Goal: Task Accomplishment & Management: Use online tool/utility

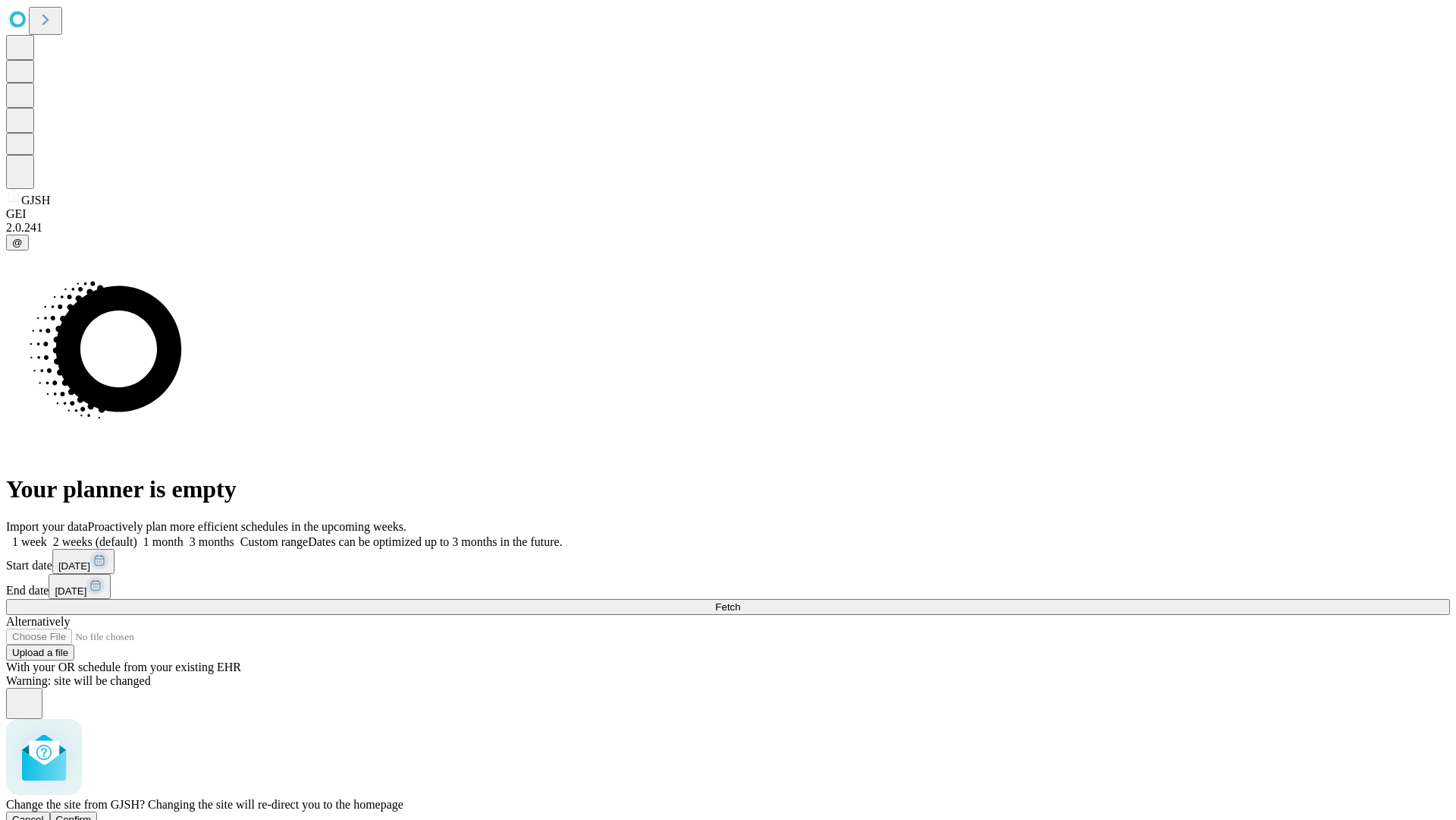
click at [92, 813] on span "Confirm" at bounding box center [74, 819] width 36 height 12
click at [47, 535] on label "1 week" at bounding box center [26, 541] width 41 height 13
click at [740, 601] on span "Fetch" at bounding box center [728, 607] width 25 height 12
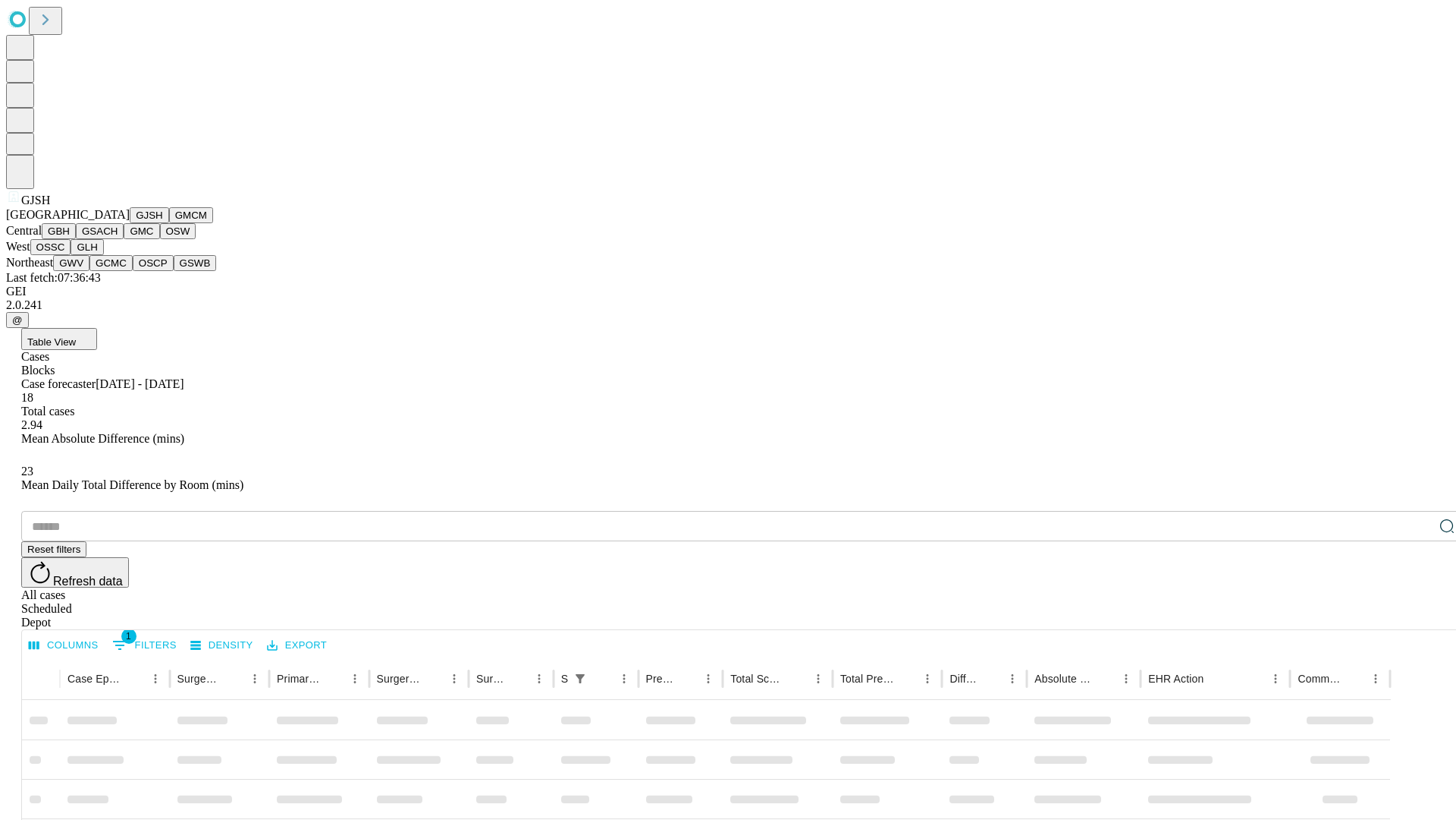
click at [169, 223] on button "GMCM" at bounding box center [190, 214] width 44 height 16
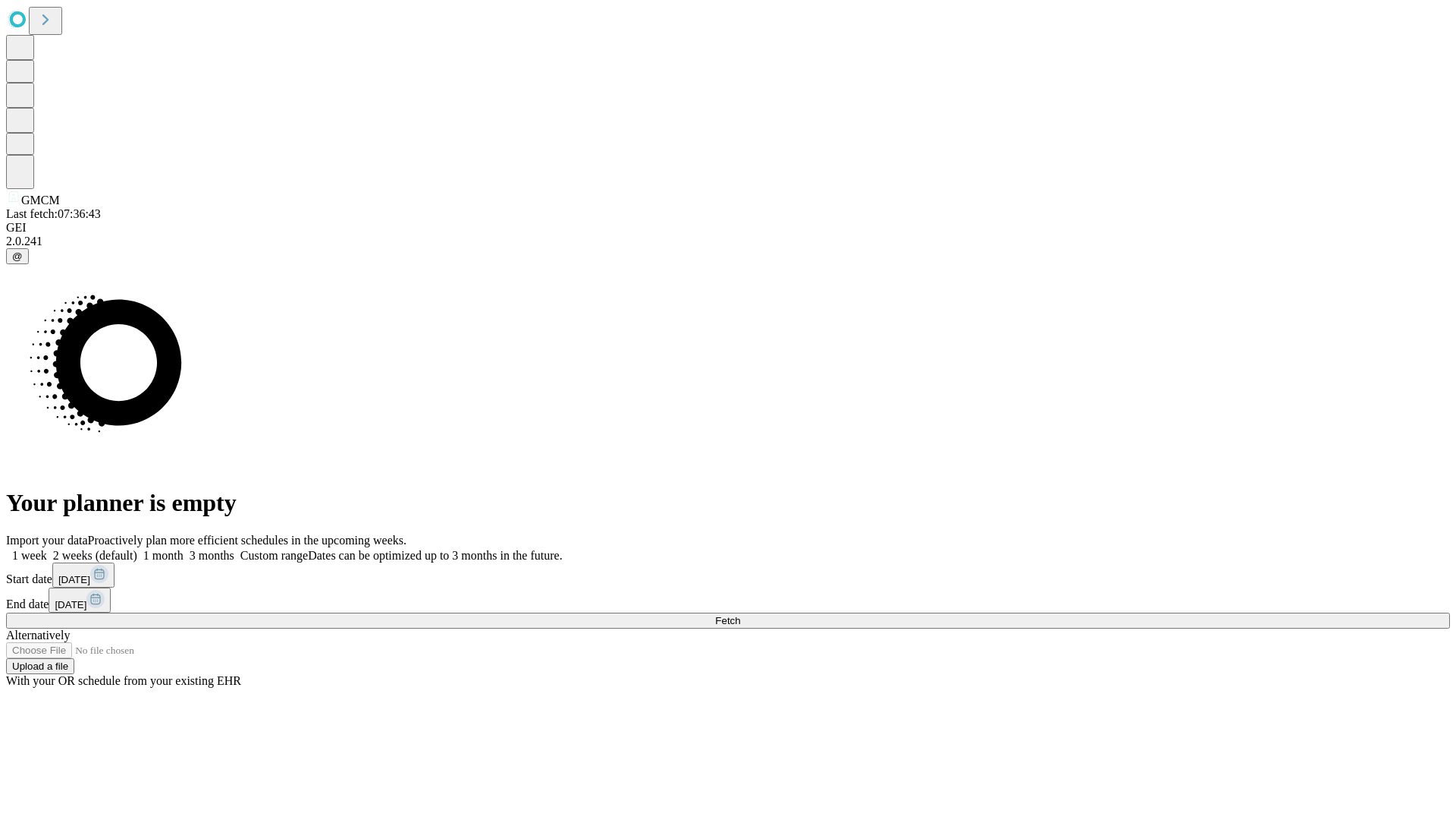
click at [47, 548] on label "1 week" at bounding box center [26, 554] width 41 height 13
click at [740, 614] on span "Fetch" at bounding box center [728, 620] width 25 height 12
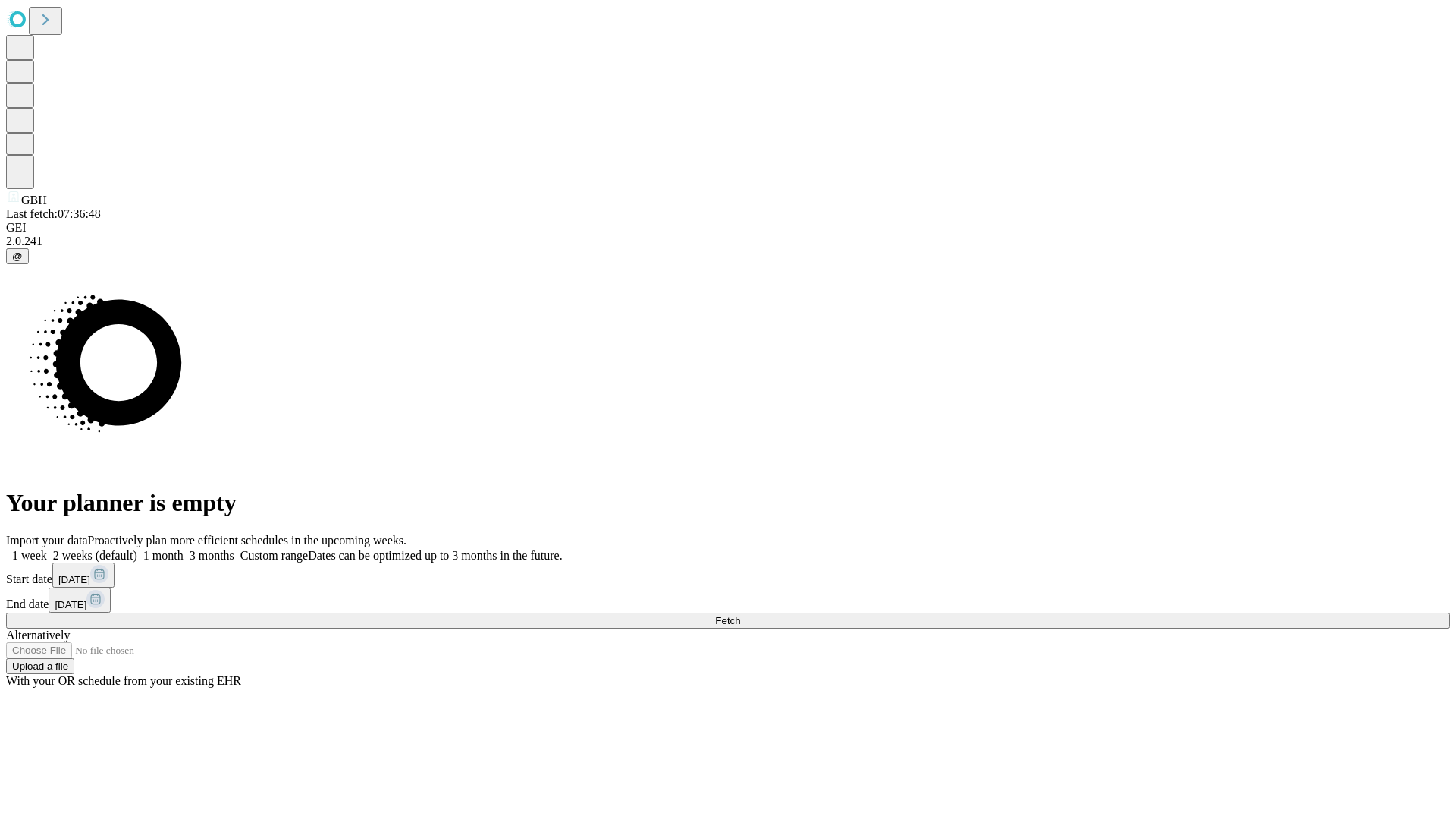
click at [740, 614] on span "Fetch" at bounding box center [728, 620] width 25 height 12
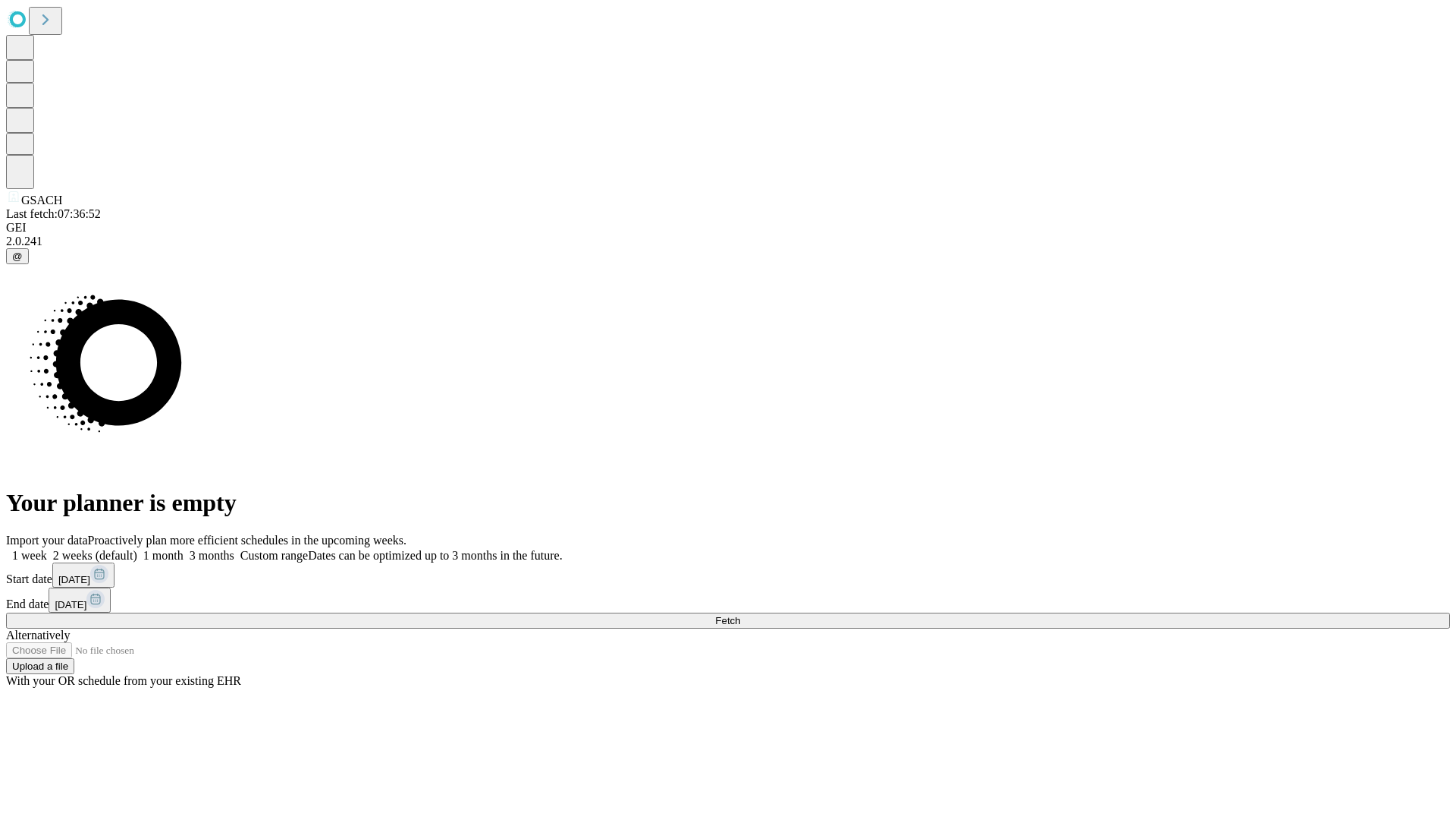
click at [47, 548] on label "1 week" at bounding box center [26, 554] width 41 height 13
click at [740, 614] on span "Fetch" at bounding box center [728, 620] width 25 height 12
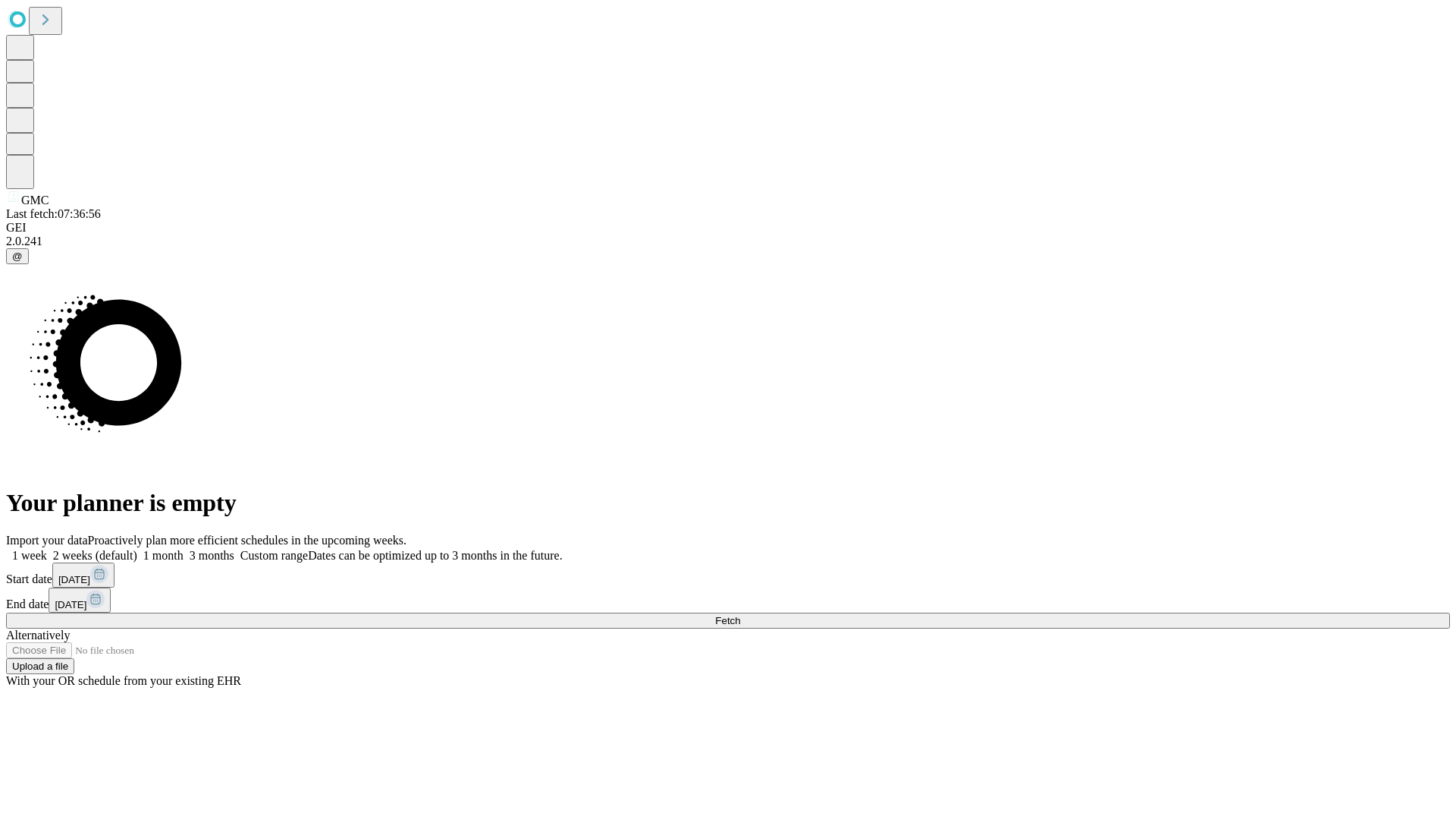
click at [740, 614] on span "Fetch" at bounding box center [728, 620] width 25 height 12
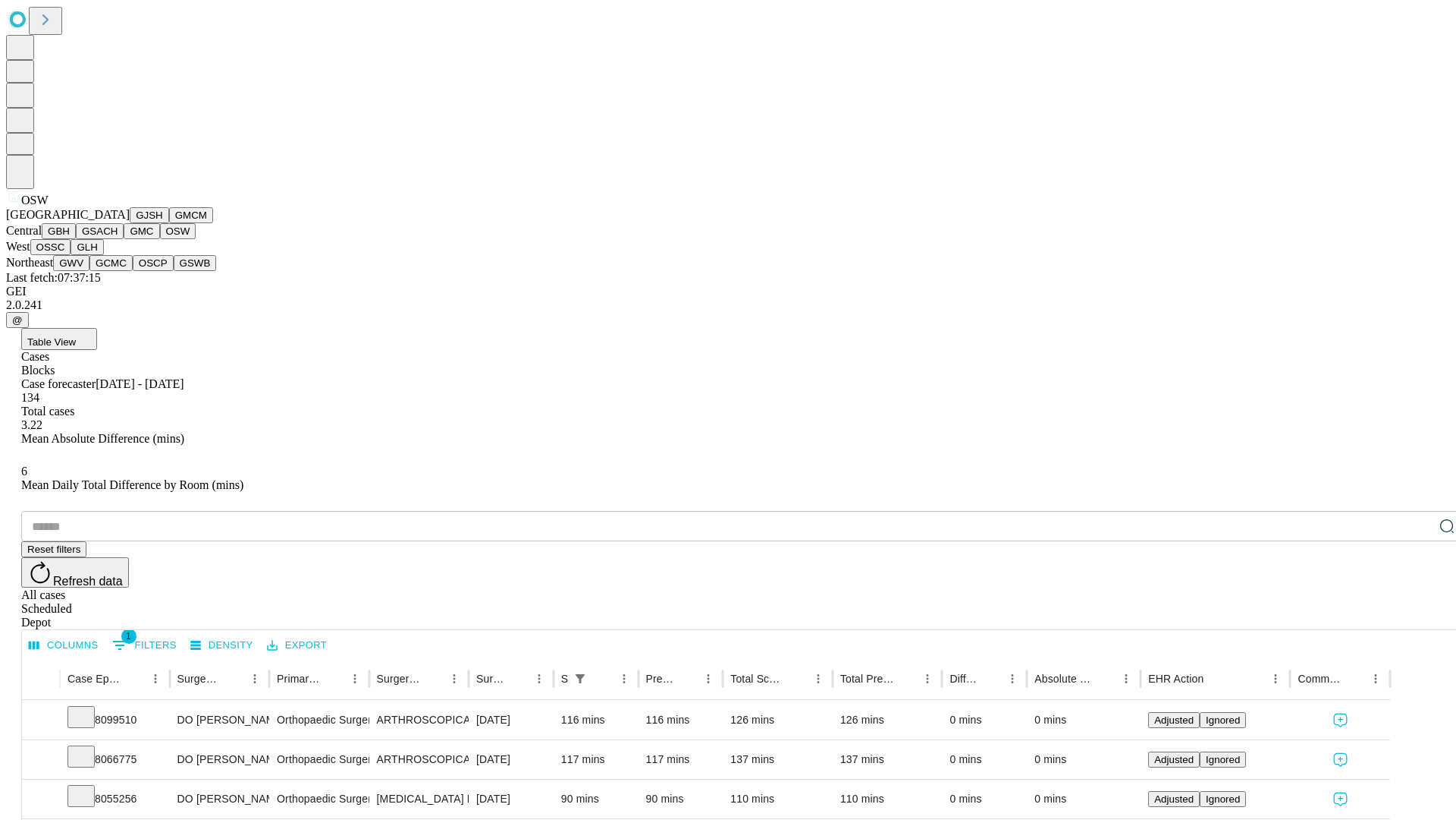
click at [72, 255] on button "OSSC" at bounding box center [50, 246] width 41 height 16
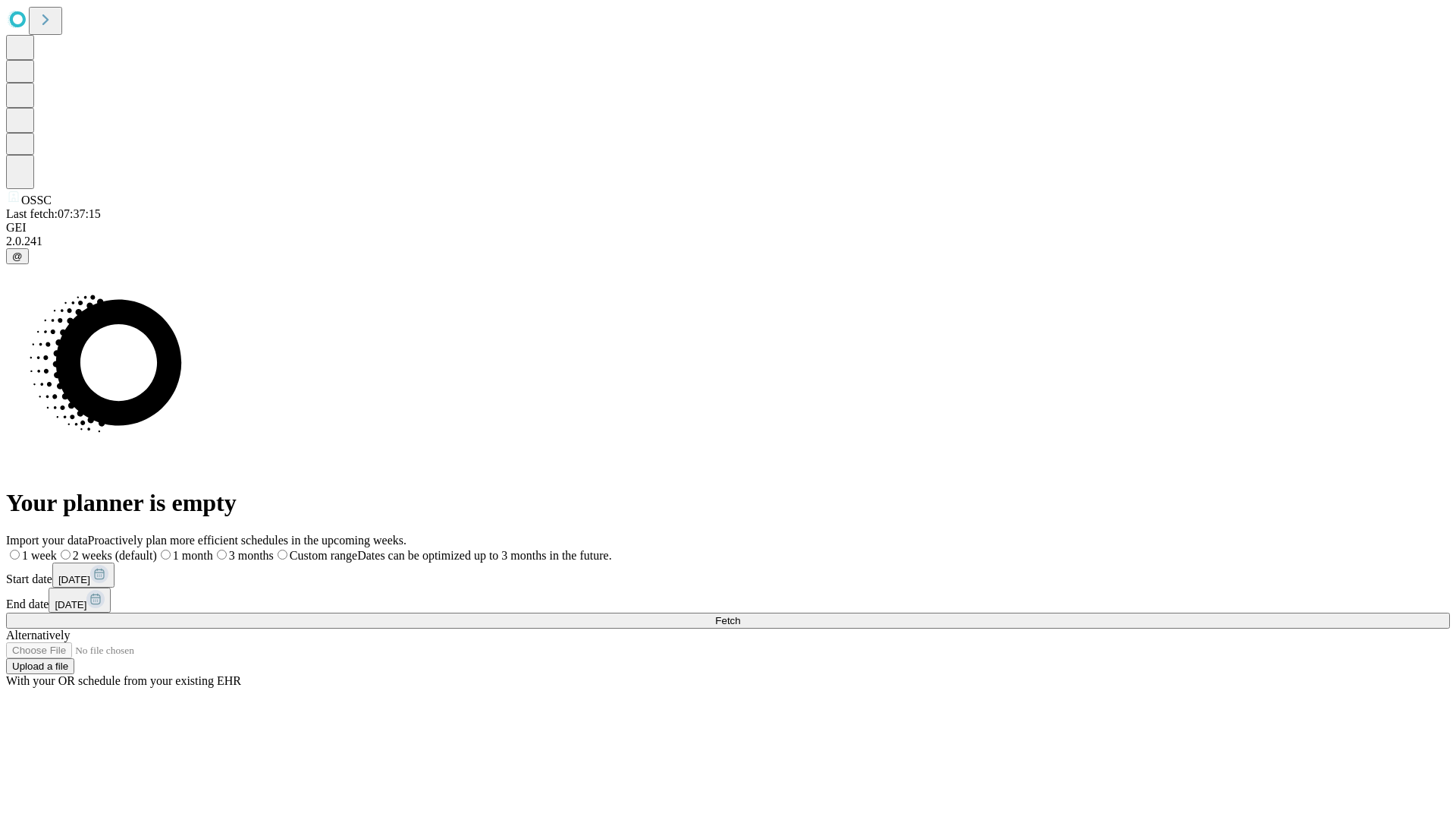
click at [57, 548] on label "1 week" at bounding box center [31, 554] width 50 height 13
click at [740, 614] on span "Fetch" at bounding box center [728, 620] width 25 height 12
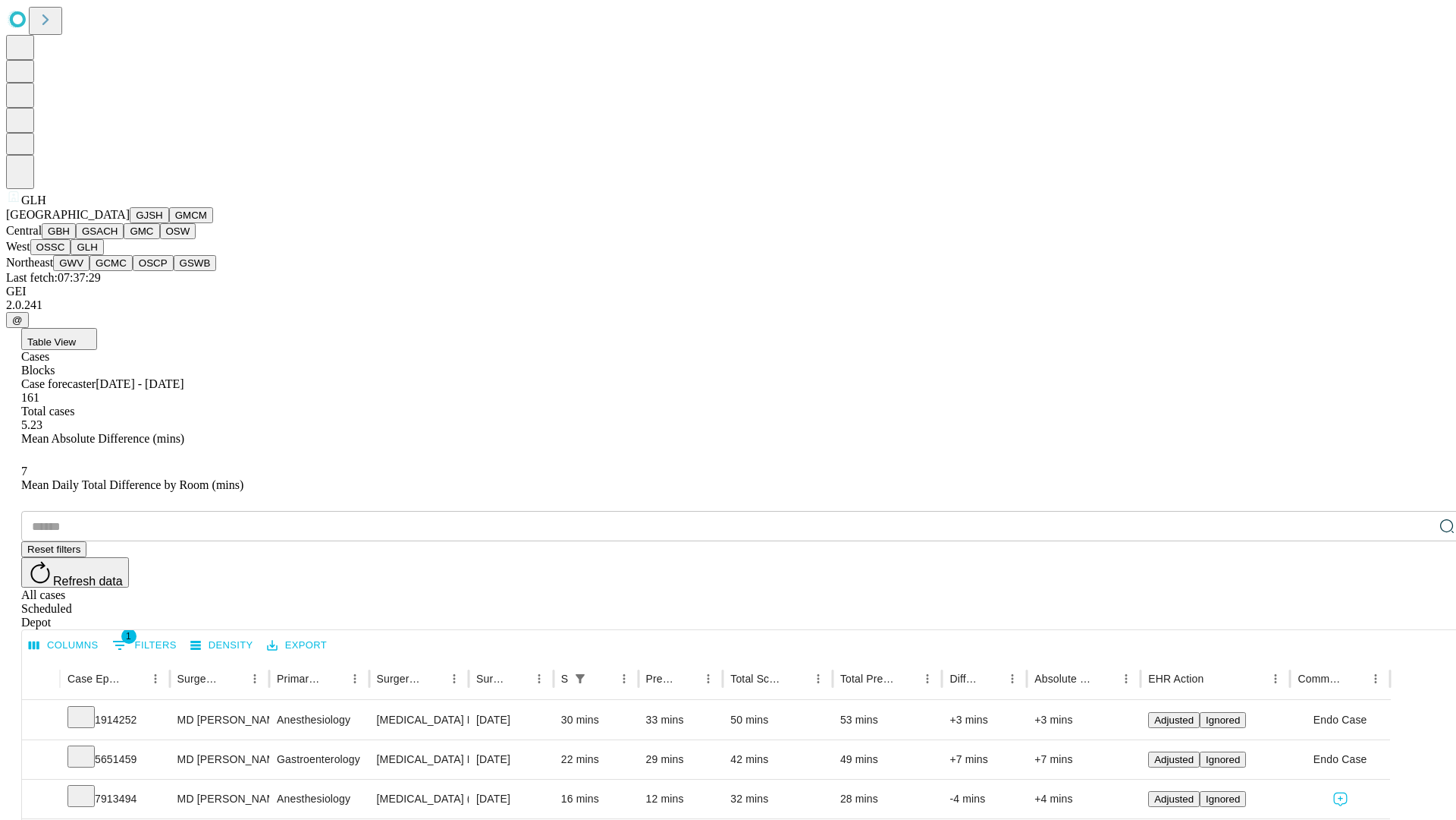
click at [89, 271] on button "GWV" at bounding box center [72, 263] width 37 height 16
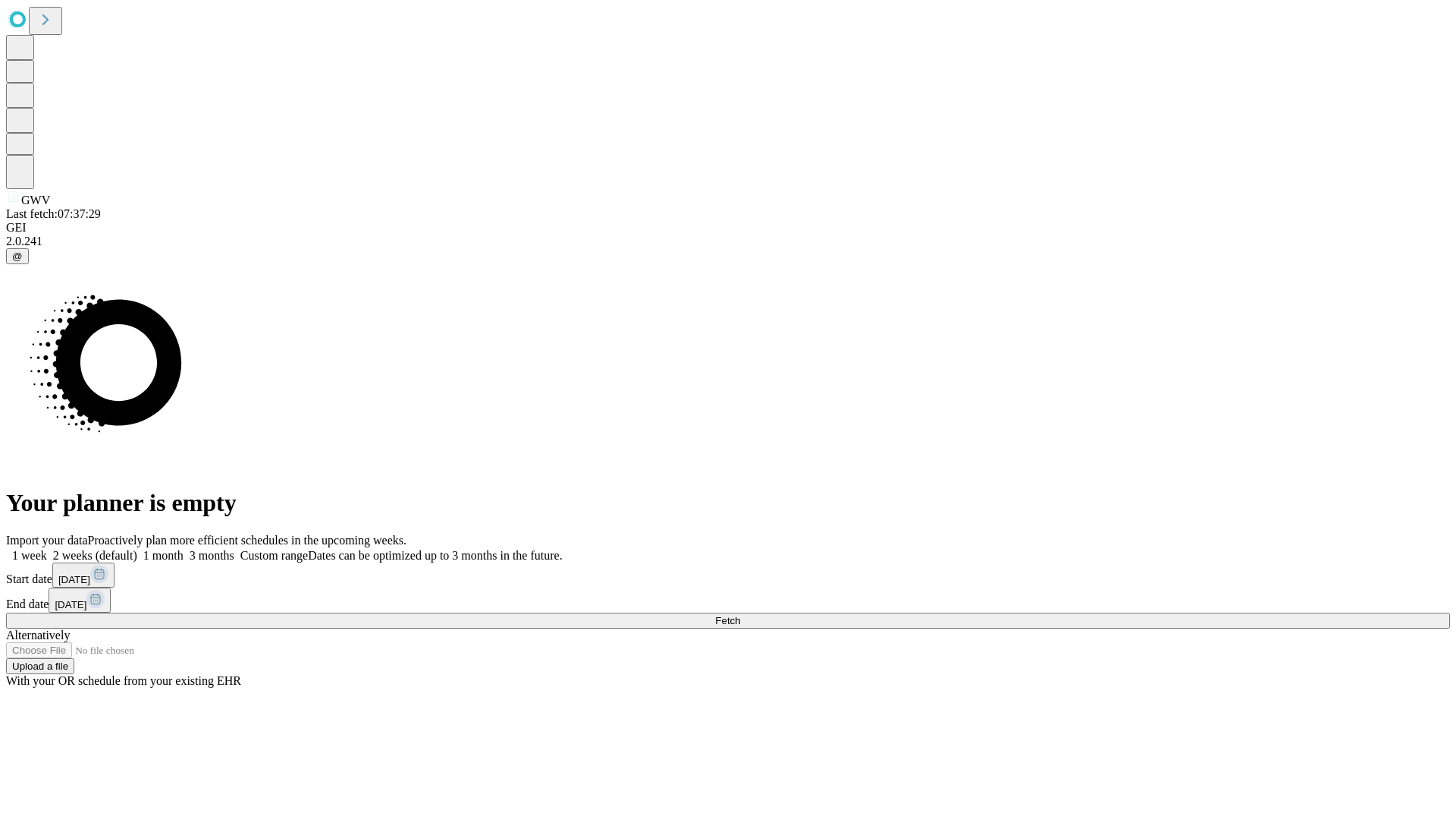
click at [47, 548] on label "1 week" at bounding box center [26, 554] width 41 height 13
click at [740, 614] on span "Fetch" at bounding box center [728, 620] width 25 height 12
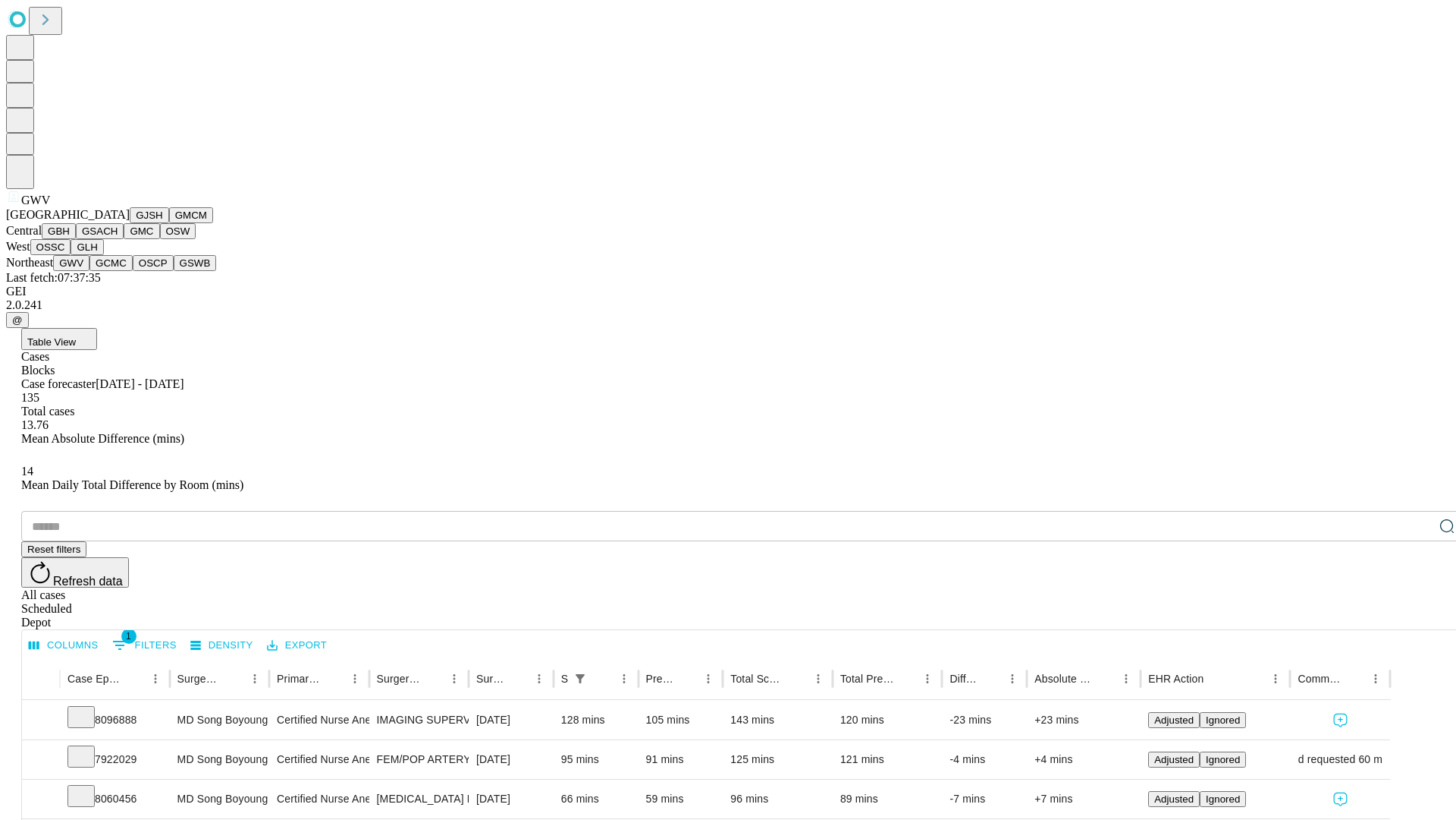
click at [117, 271] on button "GCMC" at bounding box center [111, 263] width 44 height 16
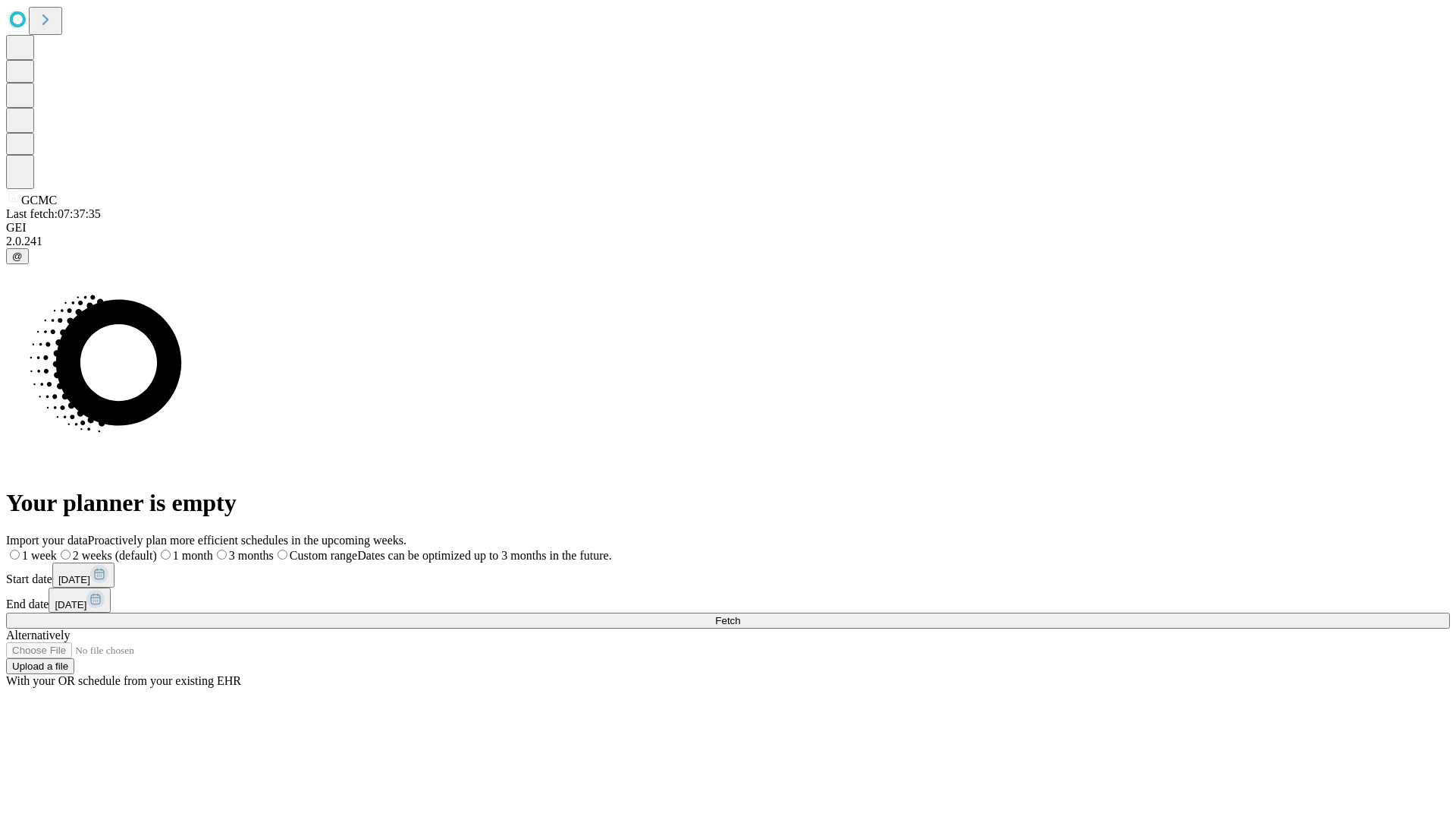
click at [57, 548] on label "1 week" at bounding box center [31, 554] width 50 height 13
click at [740, 614] on span "Fetch" at bounding box center [728, 620] width 25 height 12
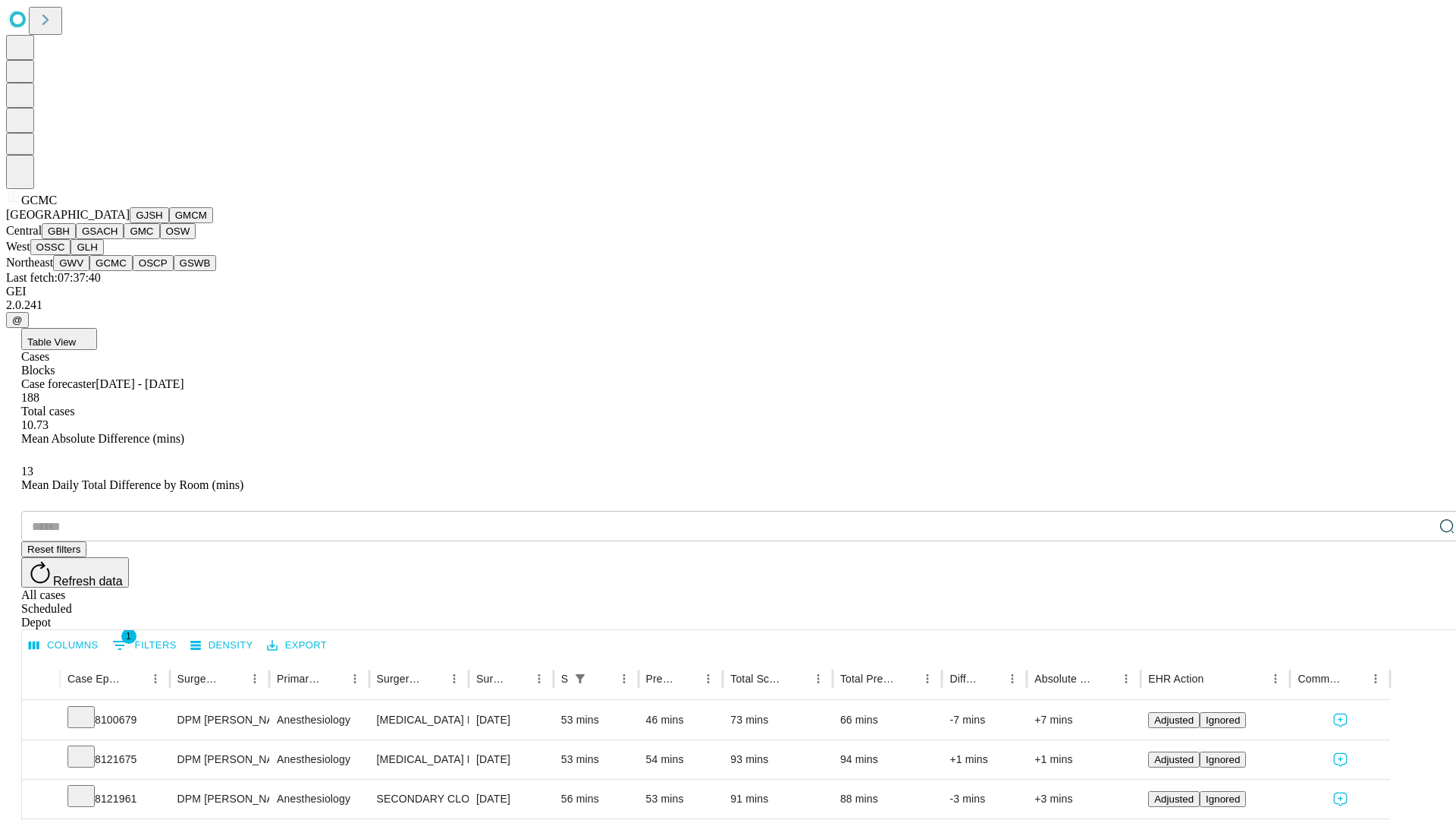
click at [133, 271] on button "OSCP" at bounding box center [153, 263] width 41 height 16
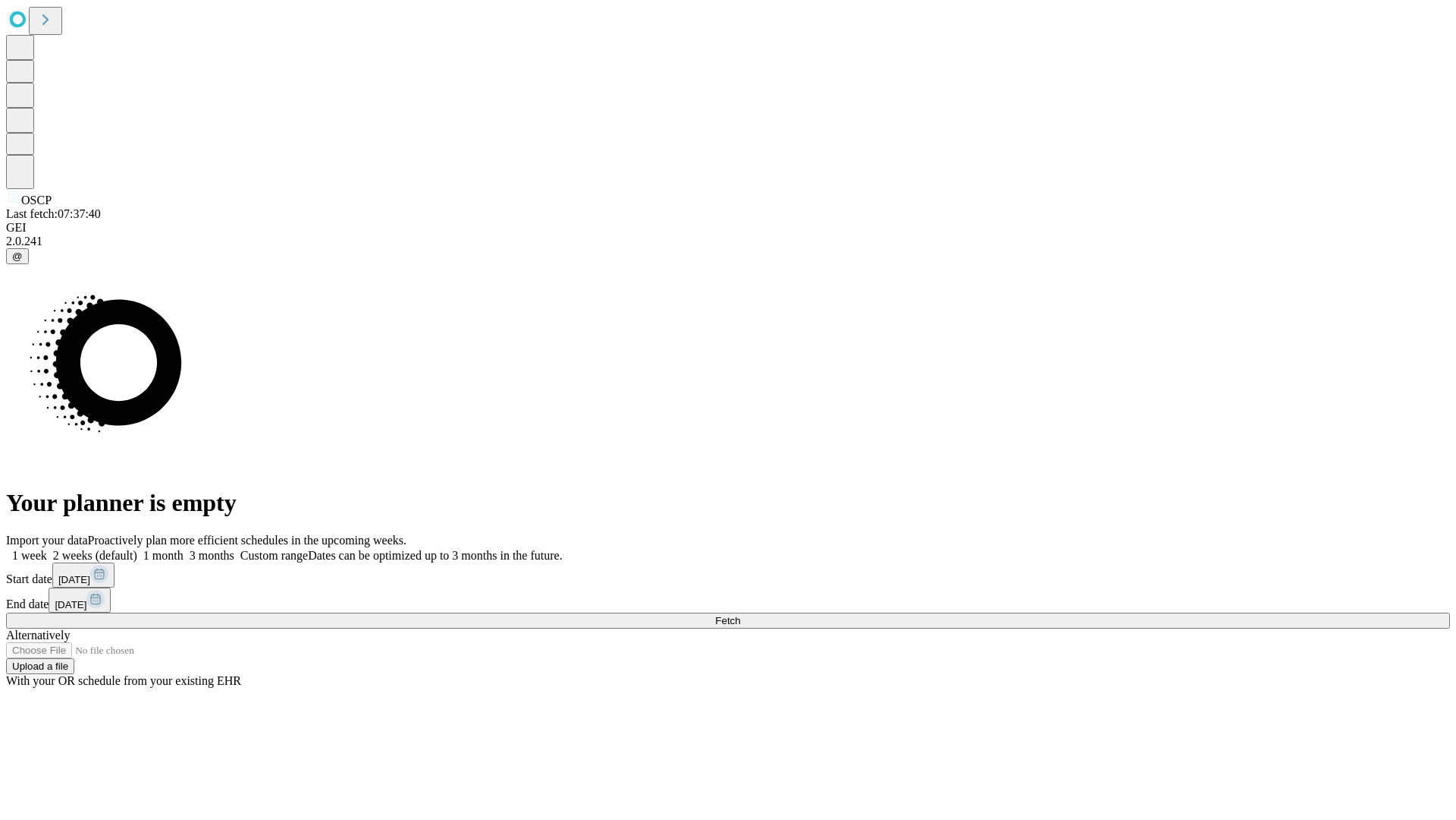
click at [47, 548] on label "1 week" at bounding box center [26, 554] width 41 height 13
click at [740, 614] on span "Fetch" at bounding box center [728, 620] width 25 height 12
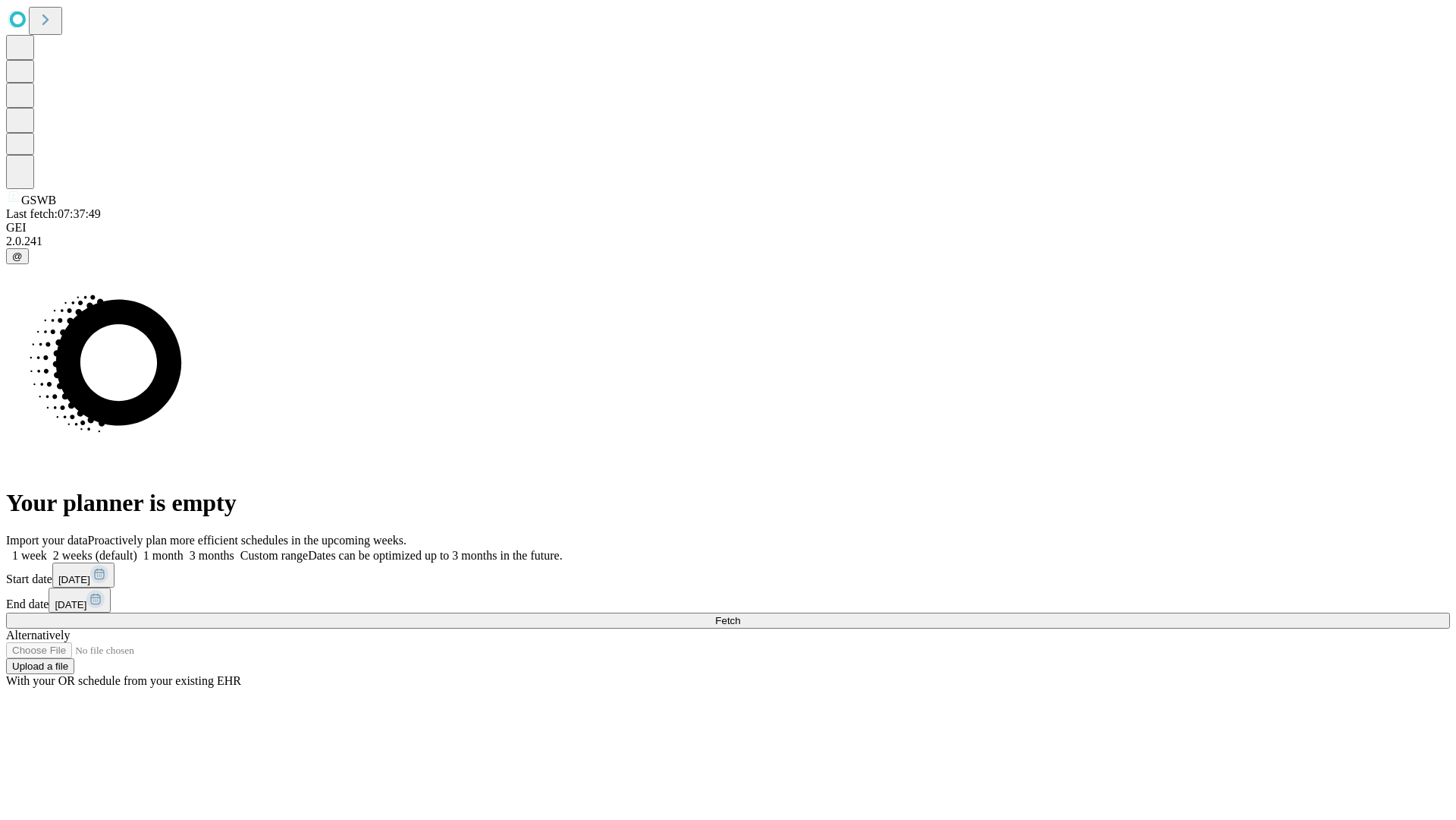
click at [47, 548] on label "1 week" at bounding box center [26, 554] width 41 height 13
click at [740, 614] on span "Fetch" at bounding box center [728, 620] width 25 height 12
